Goal: Information Seeking & Learning: Find contact information

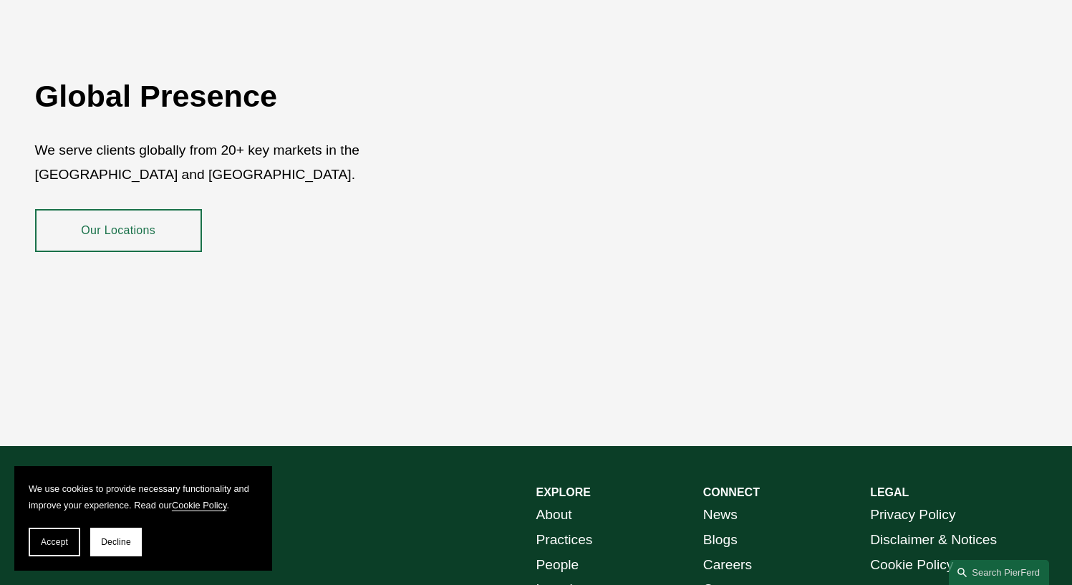
scroll to position [2565, 0]
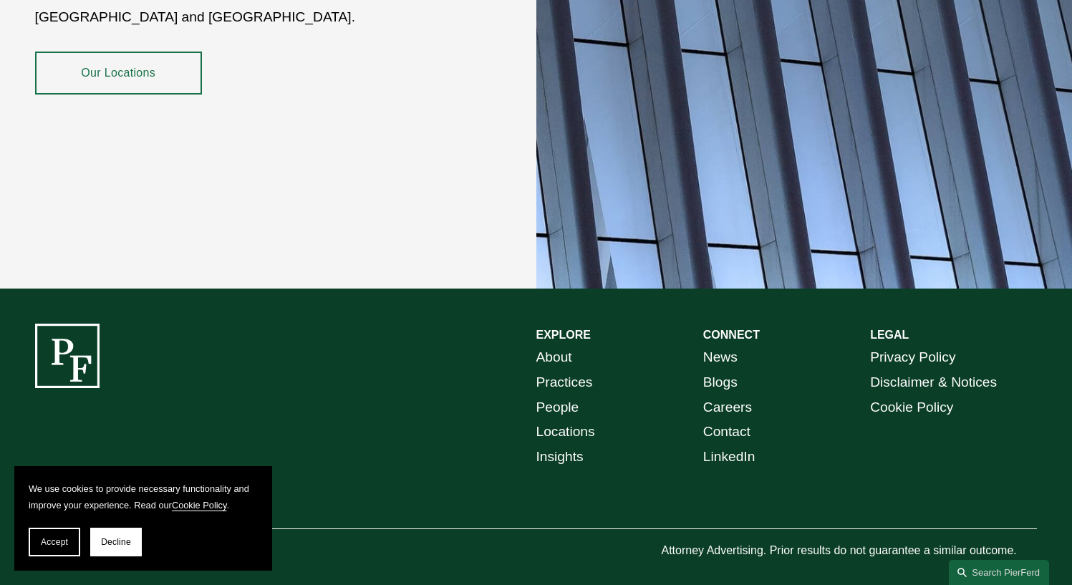
click at [588, 420] on link "Locations" at bounding box center [565, 431] width 59 height 25
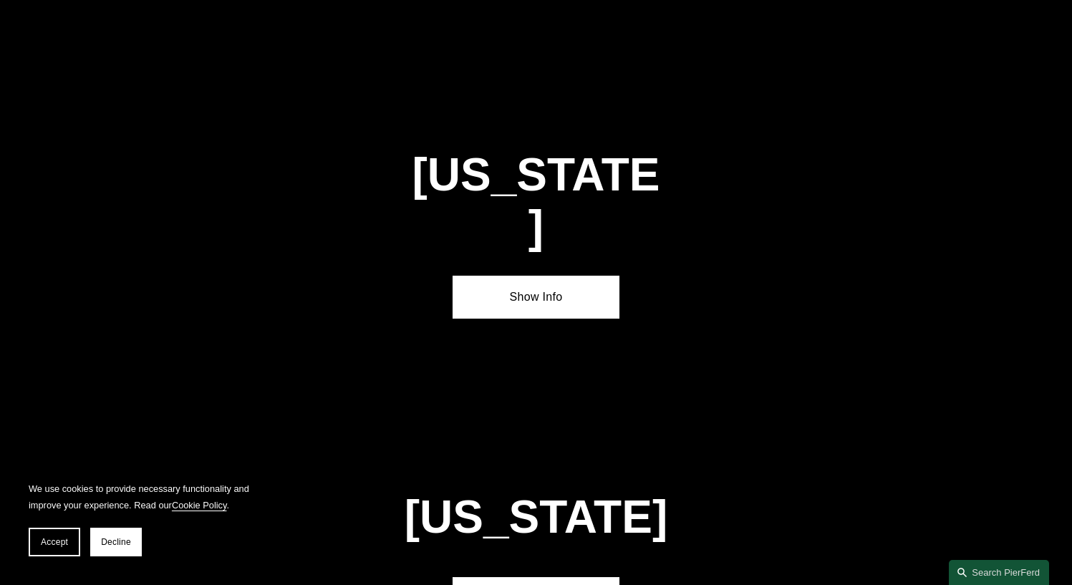
scroll to position [4242, 0]
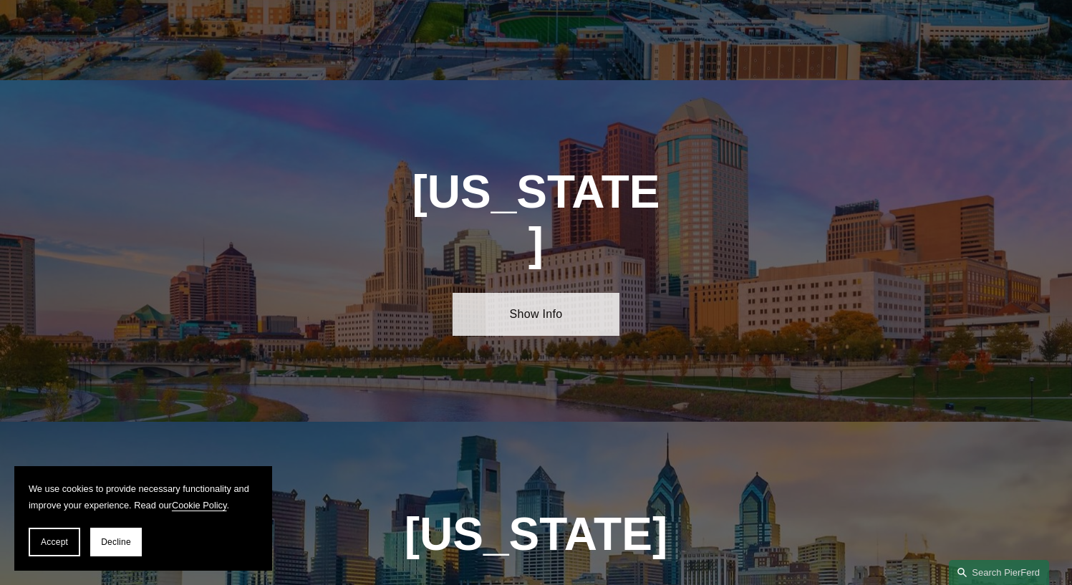
click at [539, 293] on link "Show Info" at bounding box center [535, 314] width 167 height 43
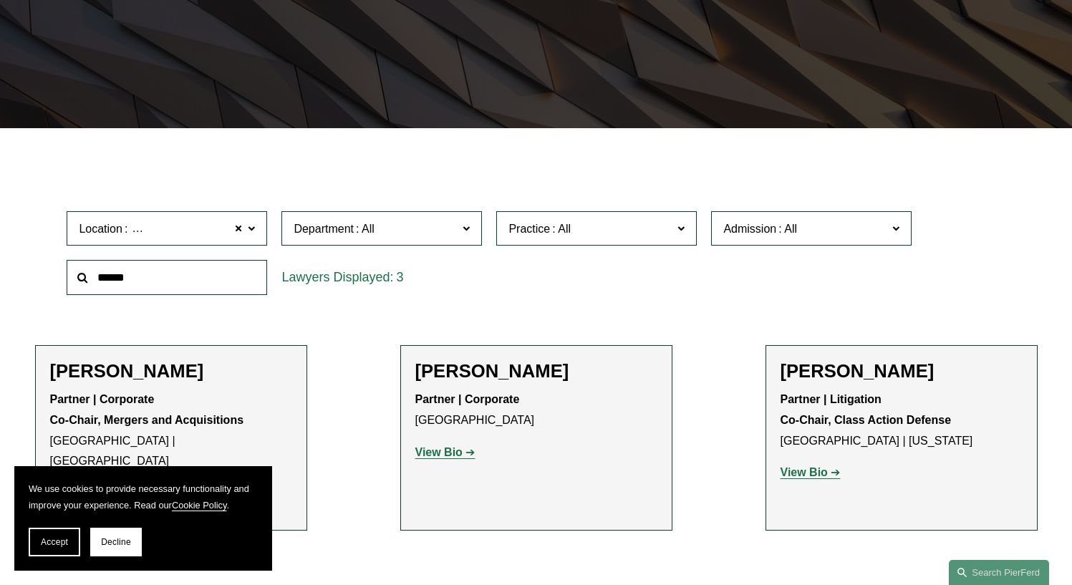
scroll to position [280, 0]
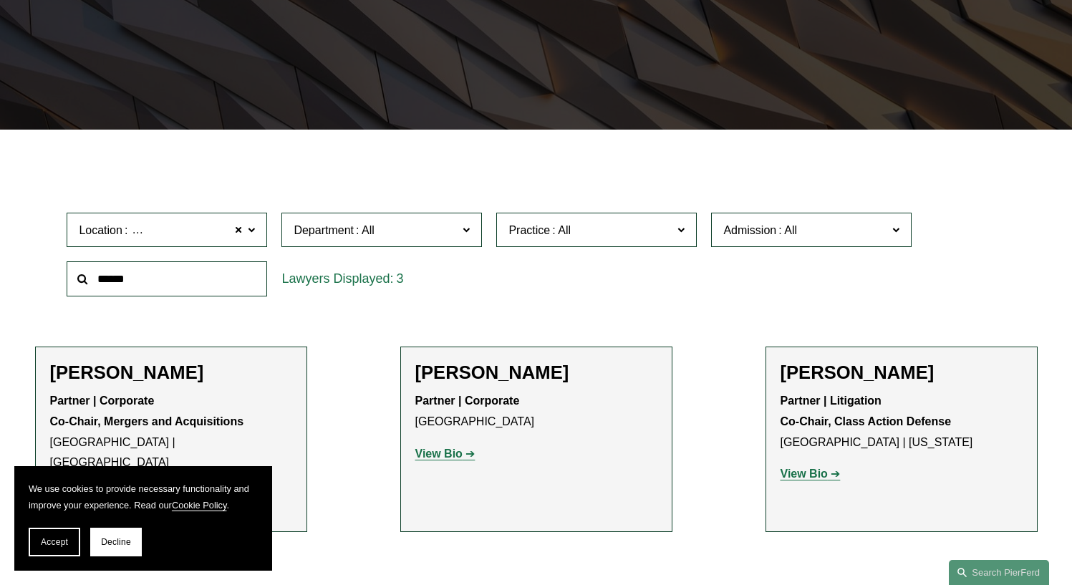
click at [476, 235] on label "Department" at bounding box center [381, 230] width 200 height 35
click at [0, 0] on link "Employment, Labor, and Benefits" at bounding box center [0, 0] width 0 height 0
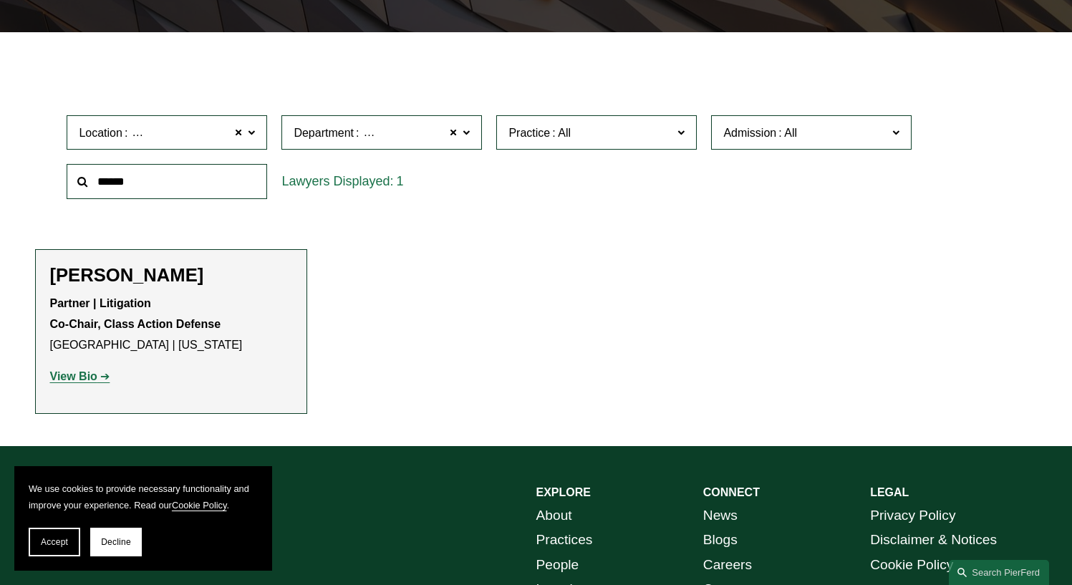
scroll to position [351, 0]
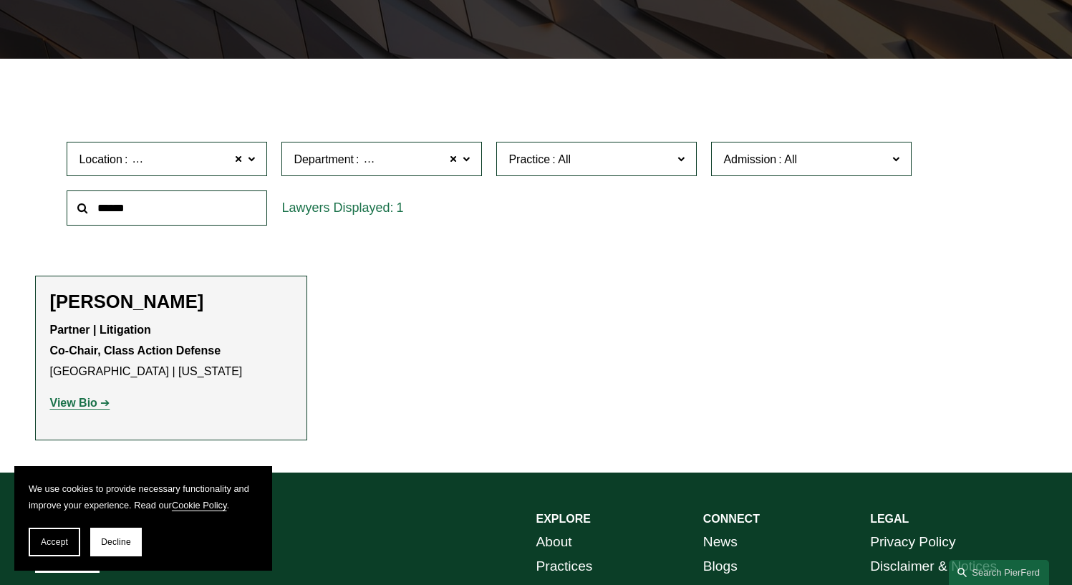
click at [252, 160] on span at bounding box center [251, 158] width 7 height 19
click at [0, 0] on link "All" at bounding box center [0, 0] width 0 height 0
